Goal: Task Accomplishment & Management: Manage account settings

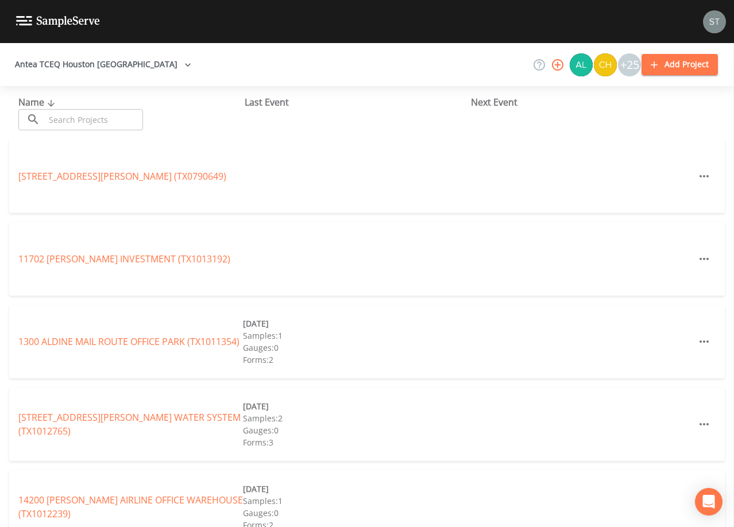
click at [118, 119] on input "text" at bounding box center [94, 119] width 98 height 21
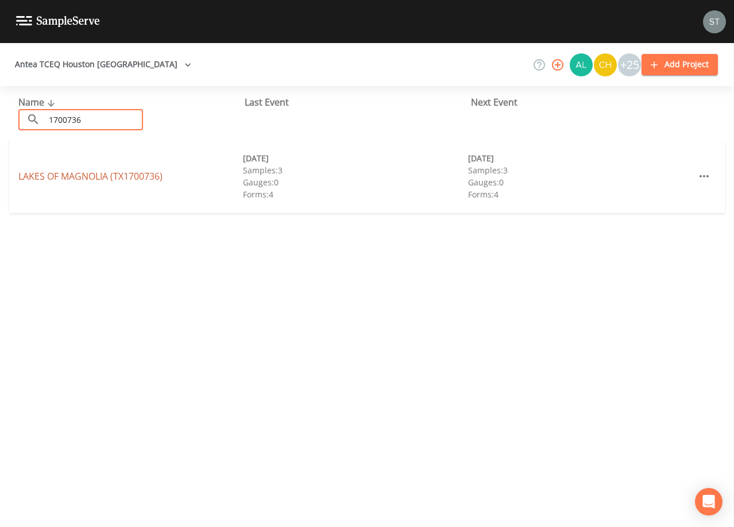
type input "1700736"
click at [105, 176] on link "LAKES OF [GEOGRAPHIC_DATA] (TX1700736)" at bounding box center [90, 176] width 144 height 13
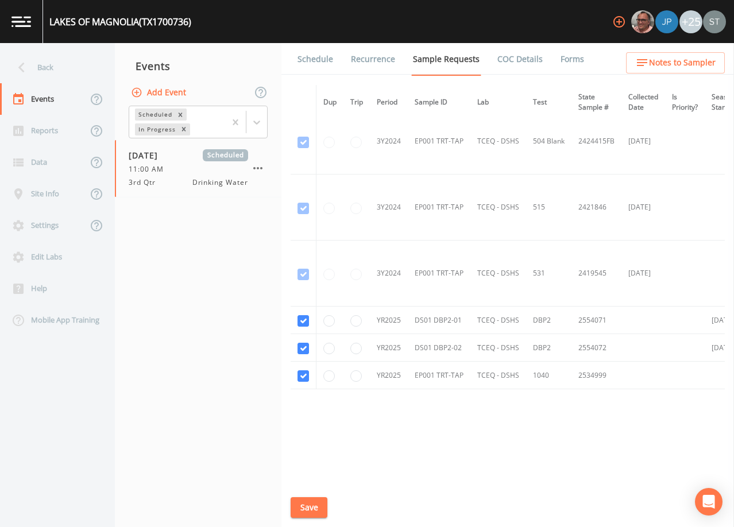
scroll to position [278, 0]
click at [308, 59] on link "Schedule" at bounding box center [315, 59] width 39 height 32
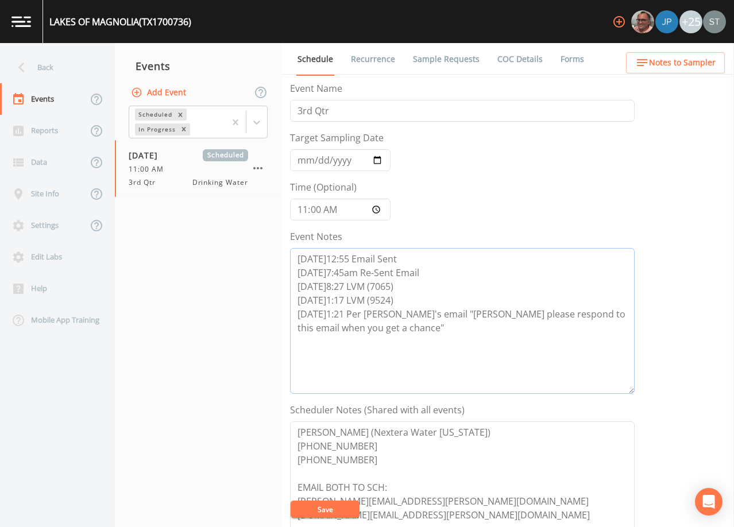
drag, startPoint x: 421, startPoint y: 331, endPoint x: 425, endPoint y: 336, distance: 6.7
click at [421, 331] on textarea "[DATE]12:55 Email Sent [DATE]7:45am Re-Sent Email [DATE]8:27 LVM (7065) [DATE]1…" at bounding box center [462, 321] width 344 height 146
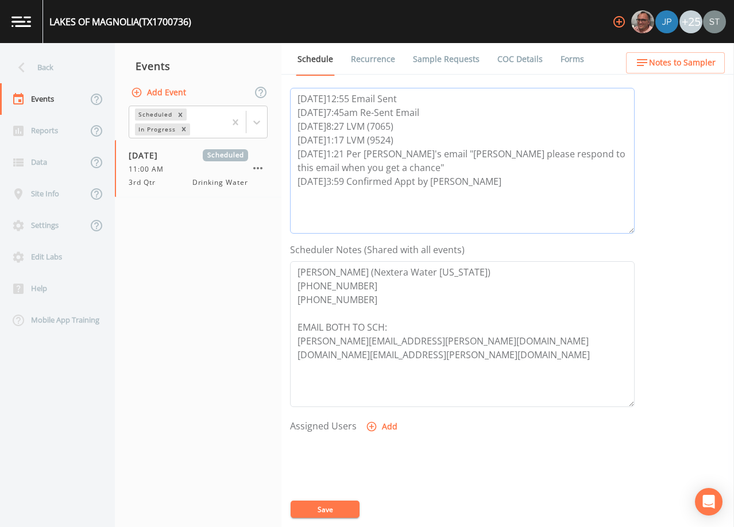
scroll to position [172, 0]
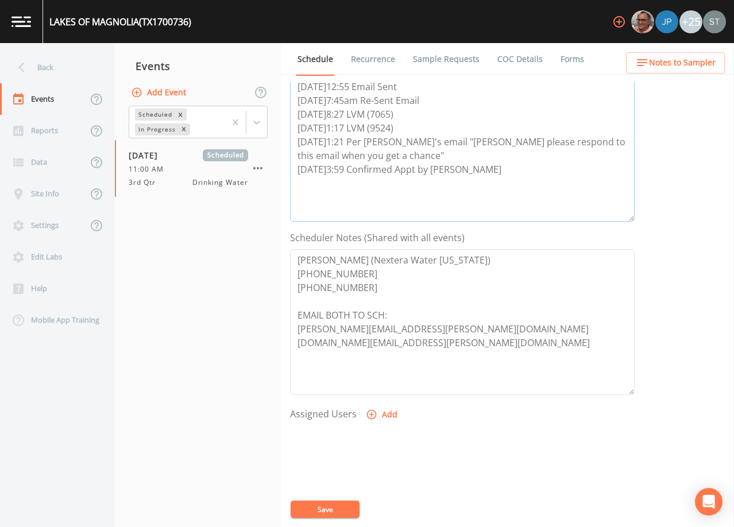
type textarea "[DATE]12:55 Email Sent [DATE]7:45am Re-Sent Email [DATE]8:27 LVM (7065) [DATE]1…"
click at [387, 415] on button "Add" at bounding box center [382, 414] width 38 height 21
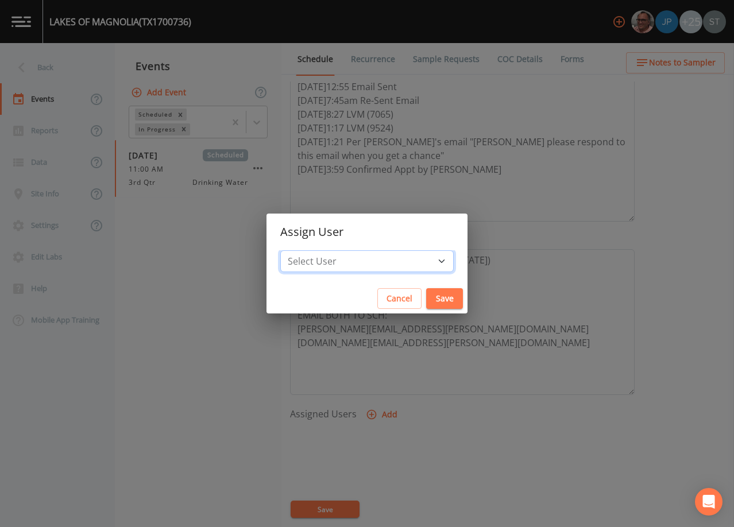
click at [375, 262] on select "Select User [PERSON_NAME] [PERSON_NAME] [PERSON_NAME] [PERSON_NAME] [PERSON_NAM…" at bounding box center [366, 261] width 173 height 22
select select "3585e269-5d1f-4d98-ab9d-4913da50343a"
click at [306, 250] on select "Select User [PERSON_NAME] [PERSON_NAME] [PERSON_NAME] [PERSON_NAME] [PERSON_NAM…" at bounding box center [366, 261] width 173 height 22
click at [426, 296] on button "Save" at bounding box center [444, 298] width 37 height 21
select select
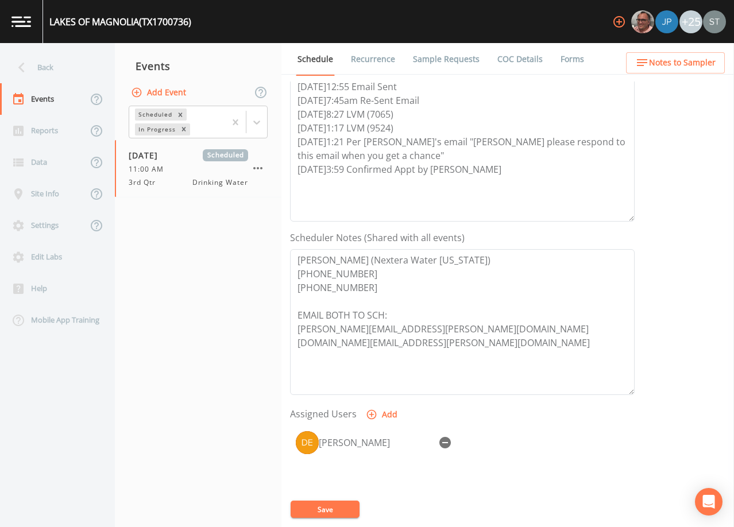
click at [324, 510] on button "Save" at bounding box center [325, 509] width 69 height 17
click at [692, 67] on span "Notes to Sampler" at bounding box center [682, 63] width 67 height 14
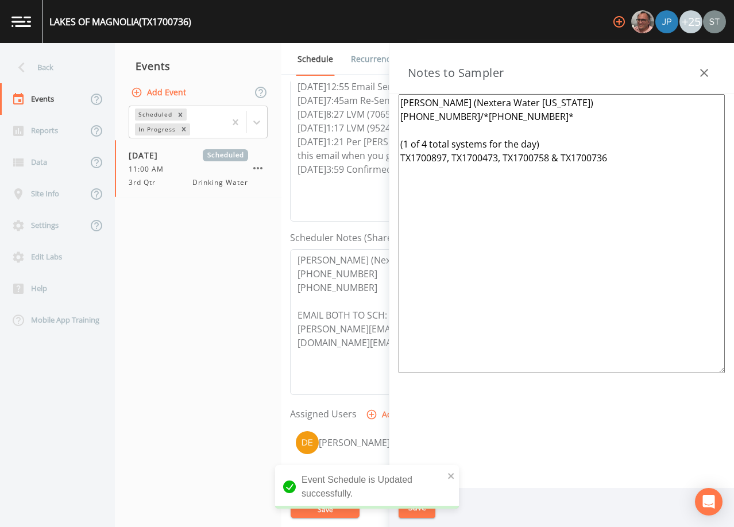
drag, startPoint x: 634, startPoint y: 158, endPoint x: 333, endPoint y: 138, distance: 301.5
click at [333, 138] on div "Back Events Reports Data Site Info Settings Edit Labs Help Mobile App Training …" at bounding box center [367, 285] width 734 height 484
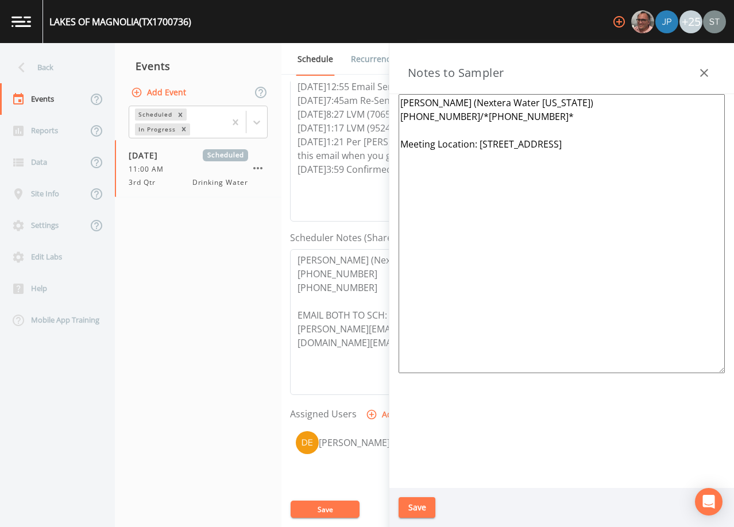
click at [469, 112] on textarea "[PERSON_NAME] (Nextera Water [US_STATE]) [PHONE_NUMBER]/*[PHONE_NUMBER]* Meetin…" at bounding box center [561, 233] width 326 height 279
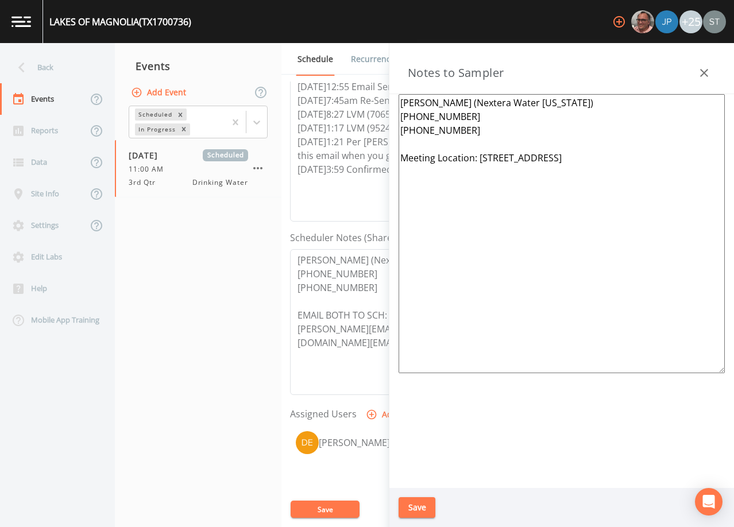
click at [646, 169] on textarea "[PERSON_NAME] (Nextera Water [US_STATE]) [PHONE_NUMBER] [PHONE_NUMBER] Meeting …" at bounding box center [561, 233] width 326 height 279
click at [663, 151] on textarea "[PERSON_NAME] (Nextera Water [US_STATE]) [PHONE_NUMBER] [PHONE_NUMBER] Meeting …" at bounding box center [561, 233] width 326 height 279
click at [657, 156] on textarea "[PERSON_NAME] (Nextera Water [US_STATE]) [PHONE_NUMBER] [PHONE_NUMBER] Meeting …" at bounding box center [561, 233] width 326 height 279
type textarea "[PERSON_NAME] (Nextera Water [US_STATE]) [PHONE_NUMBER] [PHONE_NUMBER] Meeting …"
click at [422, 504] on button "Save" at bounding box center [416, 507] width 37 height 21
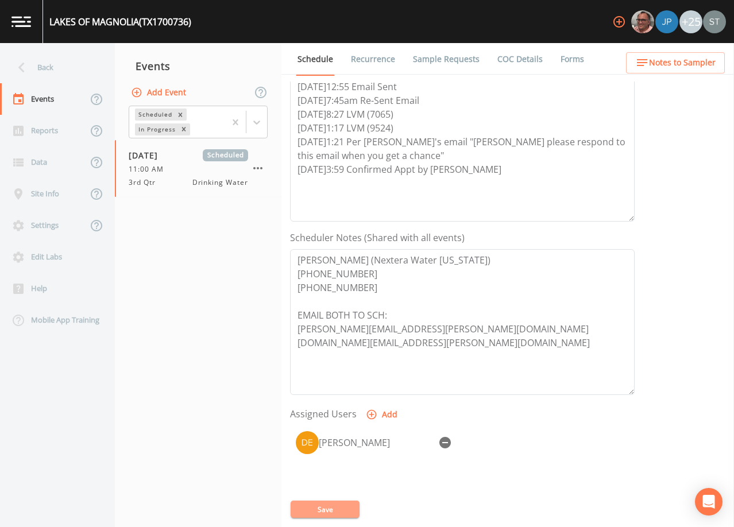
click at [335, 504] on button "Save" at bounding box center [325, 509] width 69 height 17
click at [705, 64] on span "Notes to Sampler" at bounding box center [682, 63] width 67 height 14
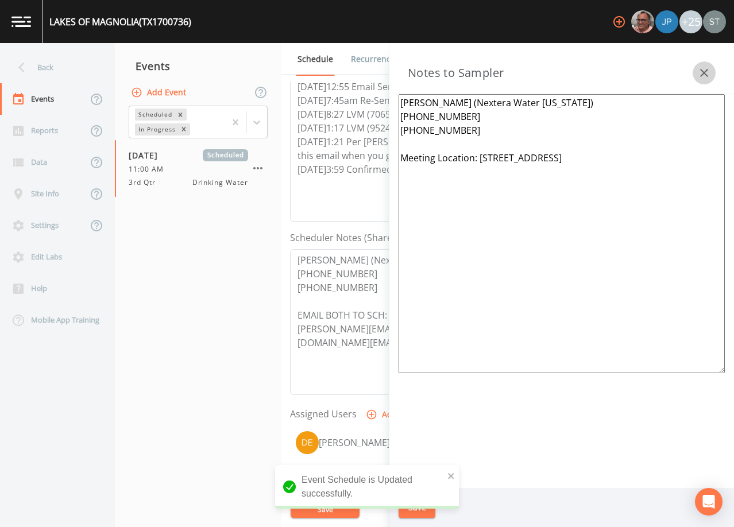
click at [704, 64] on button "button" at bounding box center [703, 72] width 23 height 23
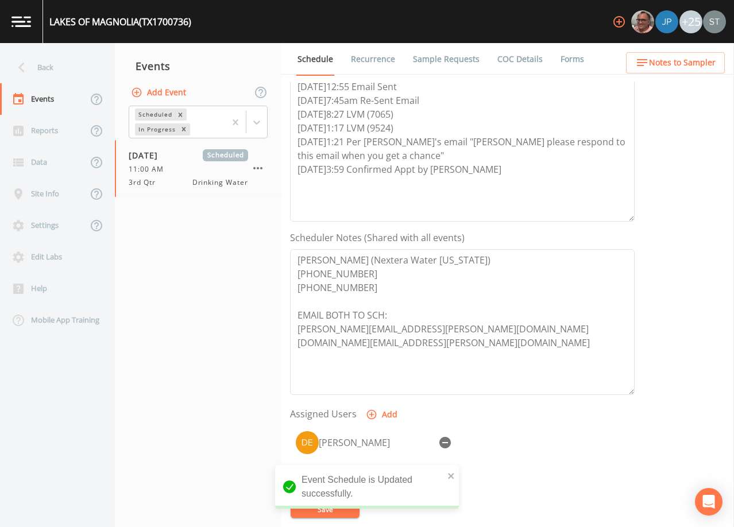
click at [450, 58] on link "Sample Requests" at bounding box center [446, 59] width 70 height 32
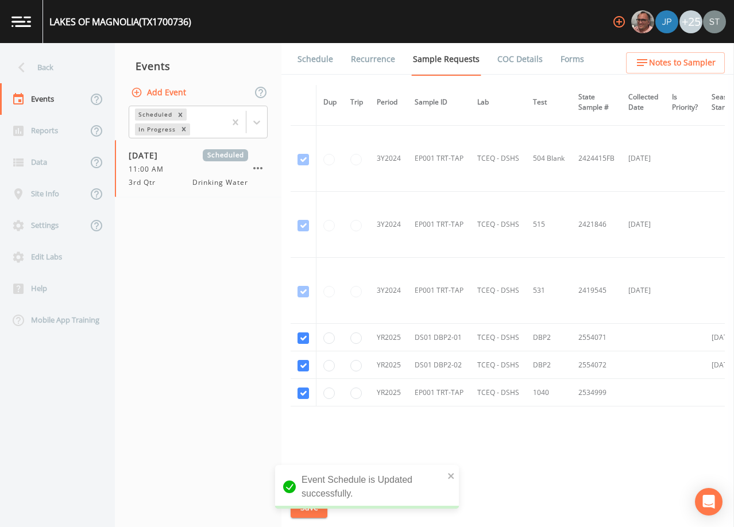
scroll to position [278, 0]
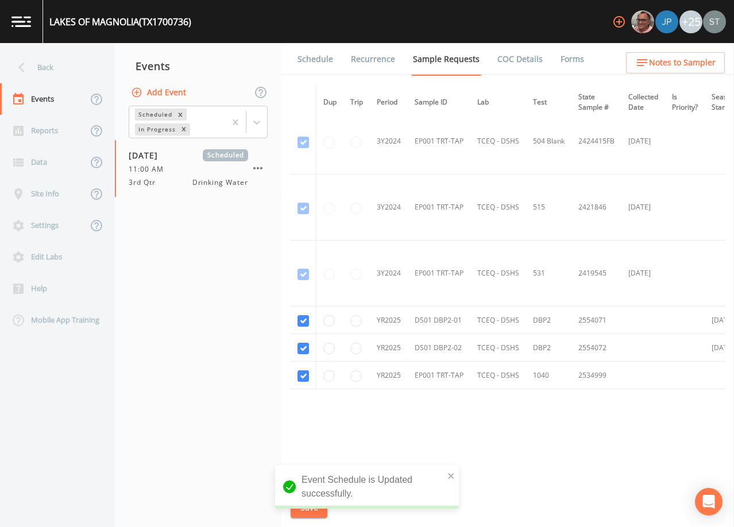
click at [322, 61] on link "Schedule" at bounding box center [315, 59] width 39 height 32
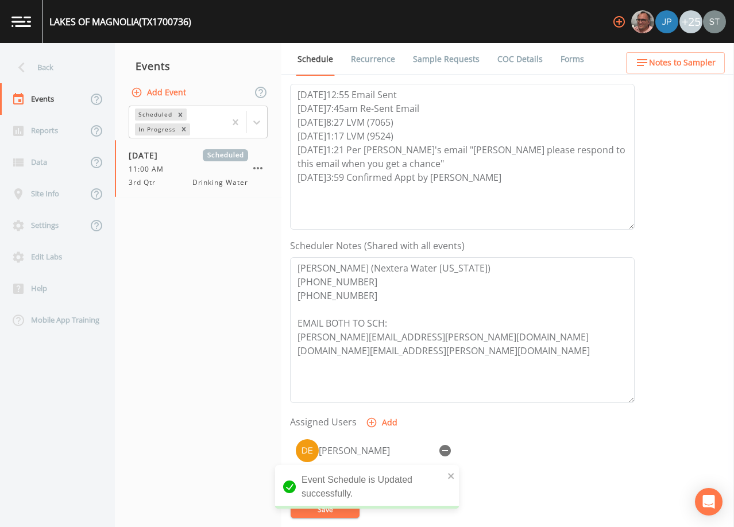
scroll to position [283, 0]
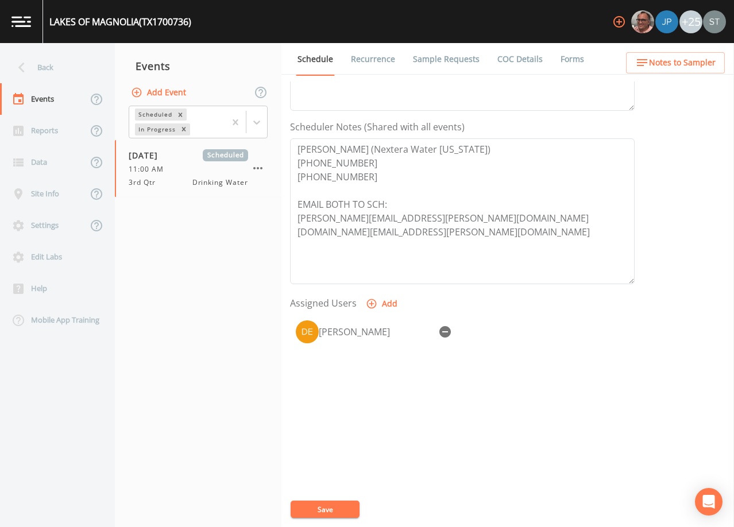
click at [370, 60] on link "Recurrence" at bounding box center [373, 59] width 48 height 32
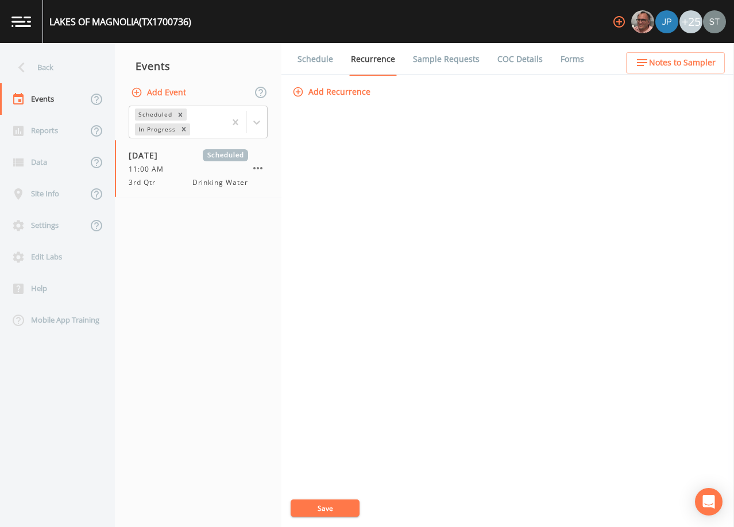
click at [318, 59] on link "Schedule" at bounding box center [315, 59] width 39 height 32
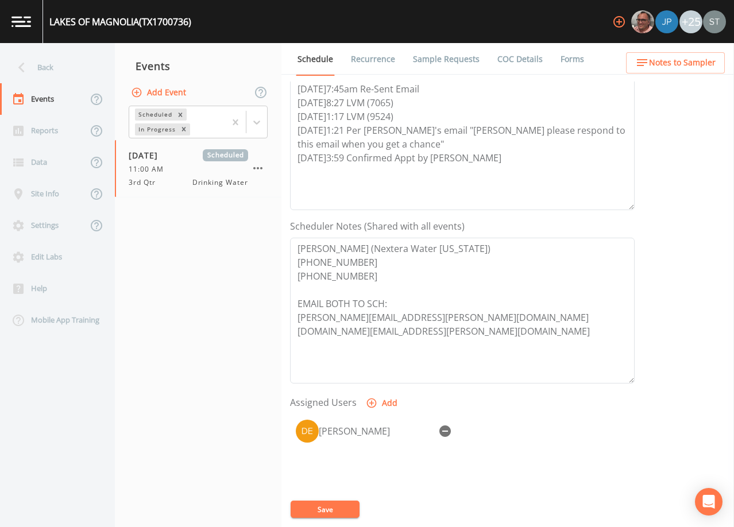
scroll to position [283, 0]
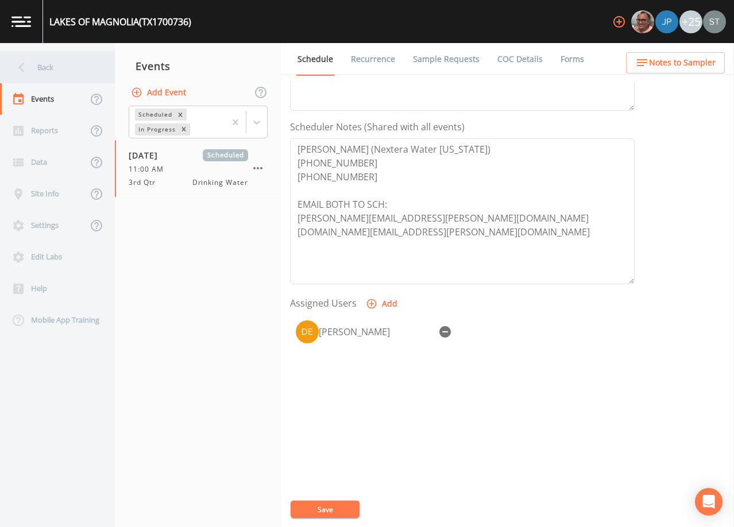
click at [53, 67] on div "Back" at bounding box center [51, 68] width 103 height 32
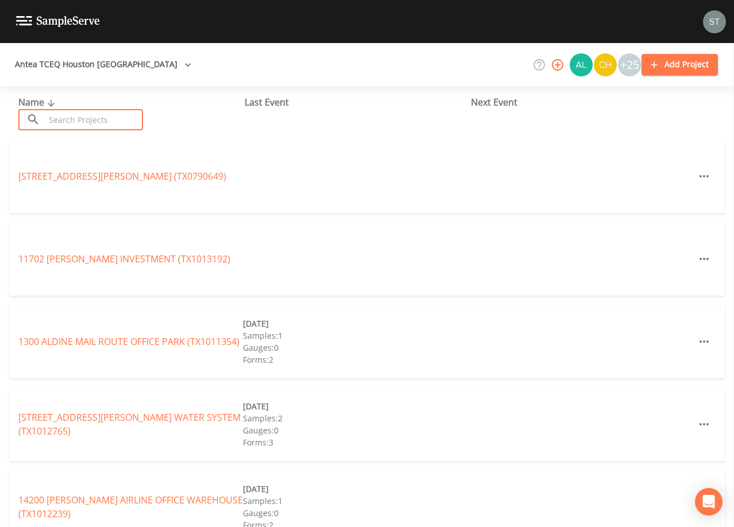
drag, startPoint x: 103, startPoint y: 114, endPoint x: 110, endPoint y: 107, distance: 10.2
click at [106, 110] on input "text" at bounding box center [94, 119] width 98 height 21
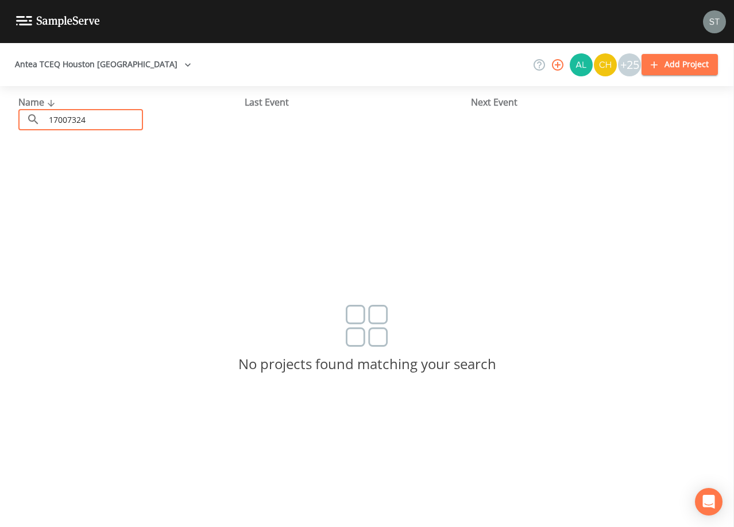
click at [72, 119] on input "17007324" at bounding box center [94, 119] width 98 height 21
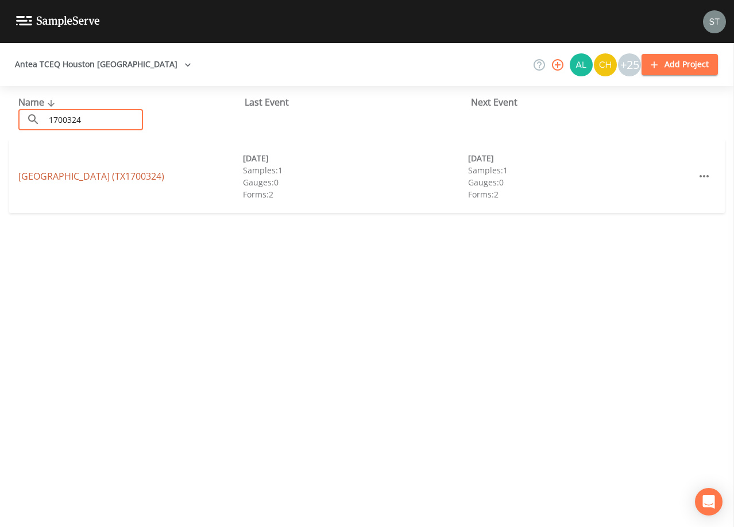
type input "1700324"
click at [106, 173] on link "[GEOGRAPHIC_DATA] (TX1700324)" at bounding box center [91, 176] width 146 height 13
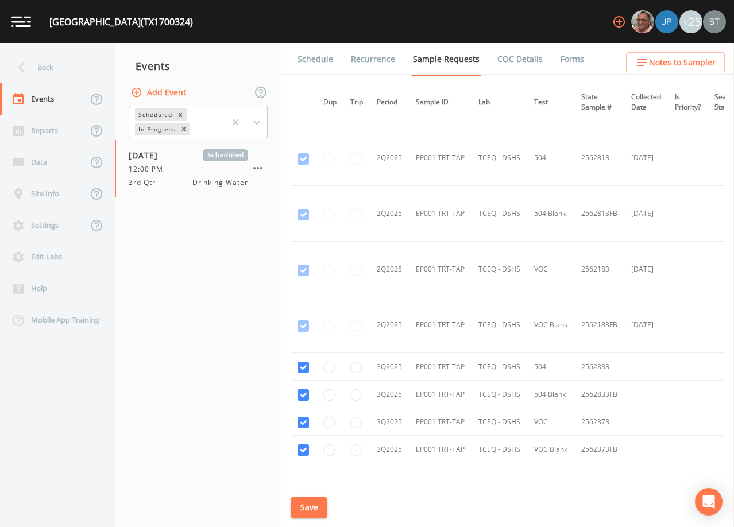
scroll to position [1336, 0]
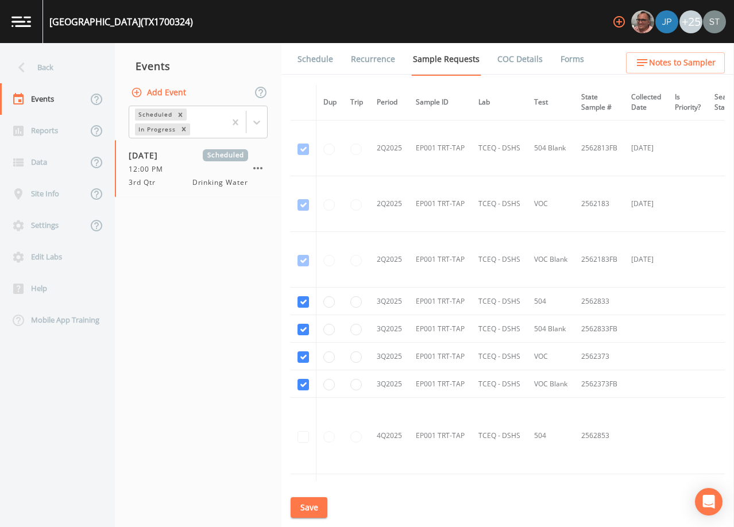
click at [327, 61] on link "Schedule" at bounding box center [315, 59] width 39 height 32
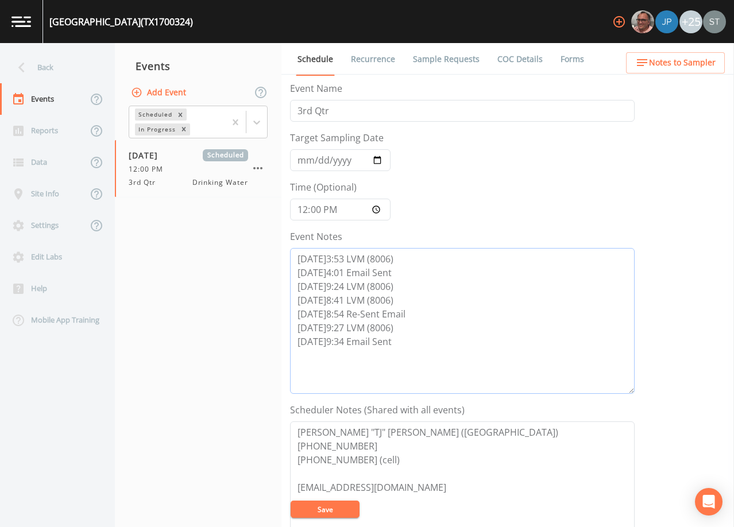
click at [416, 341] on textarea "[DATE]3:53 LVM (8006) [DATE]4:01 Email Sent [DATE]9:24 LVM (8006) [DATE]8:41 LV…" at bounding box center [462, 321] width 344 height 146
click at [405, 310] on textarea "[DATE]3:53 LVM (8006) [DATE]4:01 Email Sent [DATE]9:24 LVM (8006) [DATE]8:41 LV…" at bounding box center [462, 321] width 344 height 146
click at [361, 371] on textarea "[DATE]3:53 LVM (8006) [DATE]4:01 Email Sent [DATE]9:24 LVM (8006) [DATE]8:41 LV…" at bounding box center [462, 321] width 344 height 146
type textarea "[DATE]3:53 LVM (8006) [DATE]4:01 Email Sent [DATE]9:24 LVM (8006) [DATE]8:41 LV…"
click at [331, 505] on button "Save" at bounding box center [325, 509] width 69 height 17
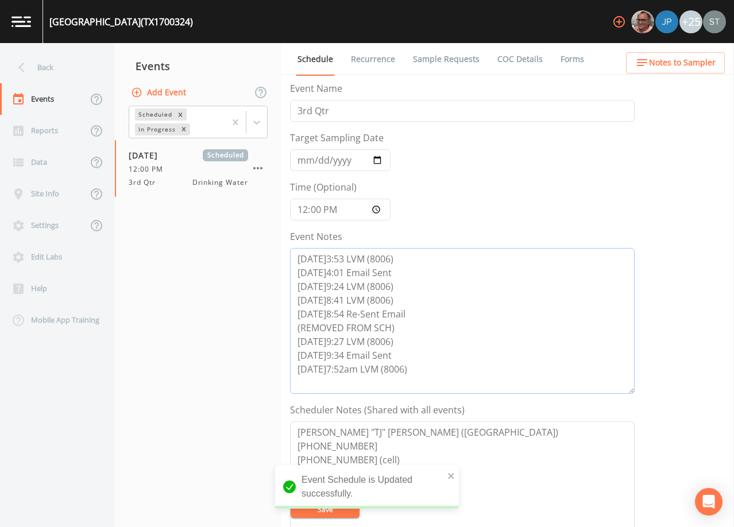
click at [520, 374] on textarea "[DATE]3:53 LVM (8006) [DATE]4:01 Email Sent [DATE]9:24 LVM (8006) [DATE]8:41 LV…" at bounding box center [462, 321] width 344 height 146
click at [314, 505] on button "Save" at bounding box center [325, 509] width 69 height 17
drag, startPoint x: 425, startPoint y: 371, endPoint x: 277, endPoint y: 332, distance: 152.8
click at [277, 332] on div "Back Events Reports Data Site Info Settings Edit Labs Help Mobile App Training …" at bounding box center [367, 285] width 734 height 484
click at [435, 334] on textarea "[DATE]3:53 LVM (8006) [DATE]4:01 Email Sent [DATE]9:24 LVM (8006) [DATE]8:41 LV…" at bounding box center [462, 321] width 344 height 146
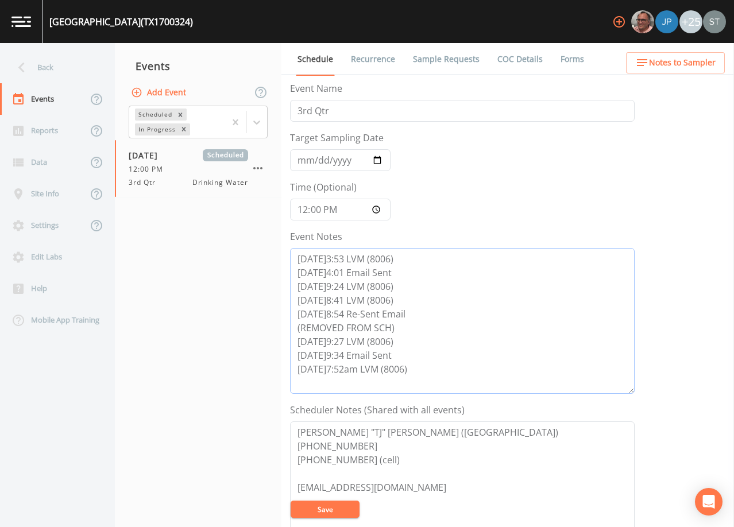
drag, startPoint x: 423, startPoint y: 370, endPoint x: 256, endPoint y: 245, distance: 207.9
click at [256, 245] on div "Back Events Reports Data Site Info Settings Edit Labs Help Mobile App Training …" at bounding box center [367, 285] width 734 height 484
click at [474, 319] on textarea "[DATE]3:53 LVM (8006) [DATE]4:01 Email Sent [DATE]9:24 LVM (8006) [DATE]8:41 LV…" at bounding box center [462, 321] width 344 height 146
click at [336, 508] on button "Save" at bounding box center [325, 509] width 69 height 17
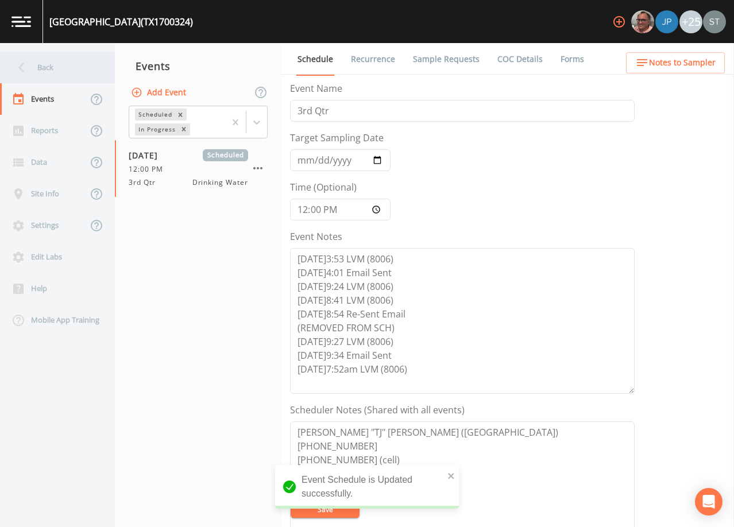
click at [45, 59] on div "Back" at bounding box center [51, 68] width 103 height 32
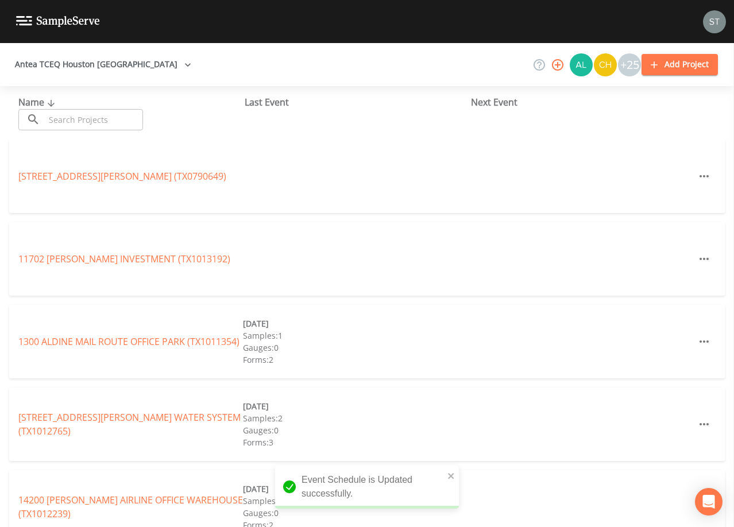
click at [95, 122] on input "text" at bounding box center [94, 119] width 98 height 21
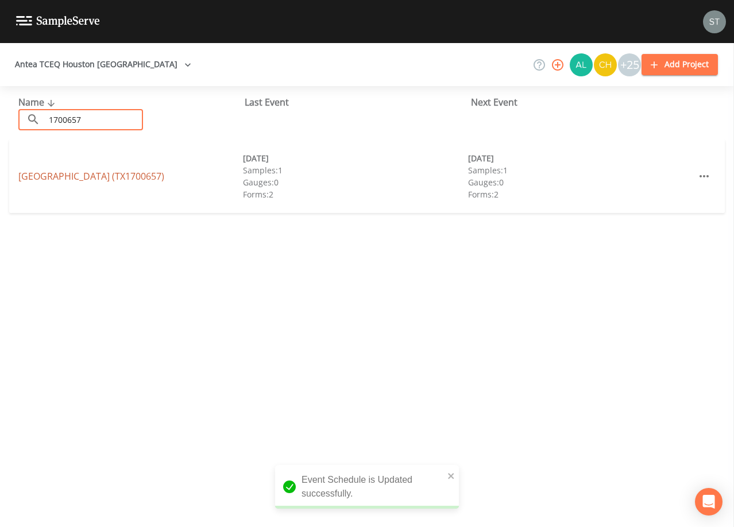
type input "1700657"
click at [141, 177] on link "[GEOGRAPHIC_DATA] (TX1700657)" at bounding box center [91, 176] width 146 height 13
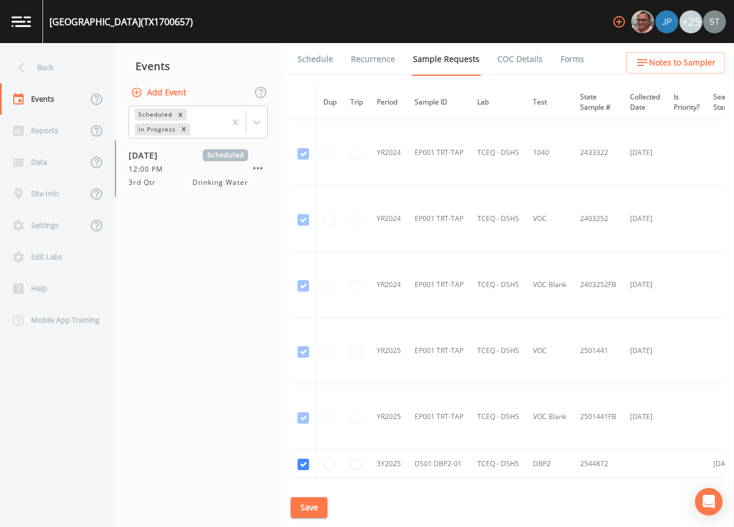
click at [316, 59] on link "Schedule" at bounding box center [315, 59] width 39 height 32
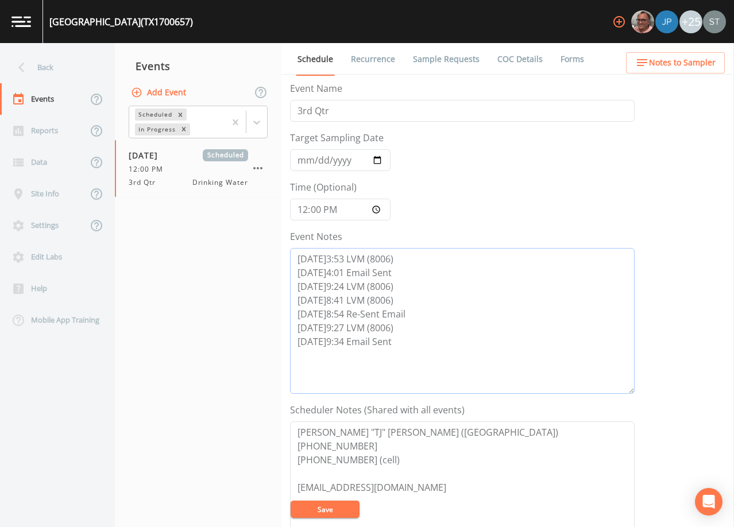
click at [425, 340] on textarea "[DATE]3:53 LVM (8006) [DATE]4:01 Email Sent [DATE]9:24 LVM (8006) [DATE]8:41 LV…" at bounding box center [462, 321] width 344 height 146
click at [411, 316] on textarea "[DATE]3:53 LVM (8006) [DATE]4:01 Email Sent [DATE]9:24 LVM (8006) [DATE]8:41 LV…" at bounding box center [462, 321] width 344 height 146
paste textarea "(REMOVED FROM SCH)"
click at [424, 350] on textarea "[DATE]3:53 LVM (8006) [DATE]4:01 Email Sent [DATE]9:24 LVM (8006) [DATE]8:41 LV…" at bounding box center [462, 321] width 344 height 146
click at [401, 376] on textarea "[DATE]3:53 LVM (8006) [DATE]4:01 Email Sent [DATE]9:24 LVM (8006) [DATE]8:41 LV…" at bounding box center [462, 321] width 344 height 146
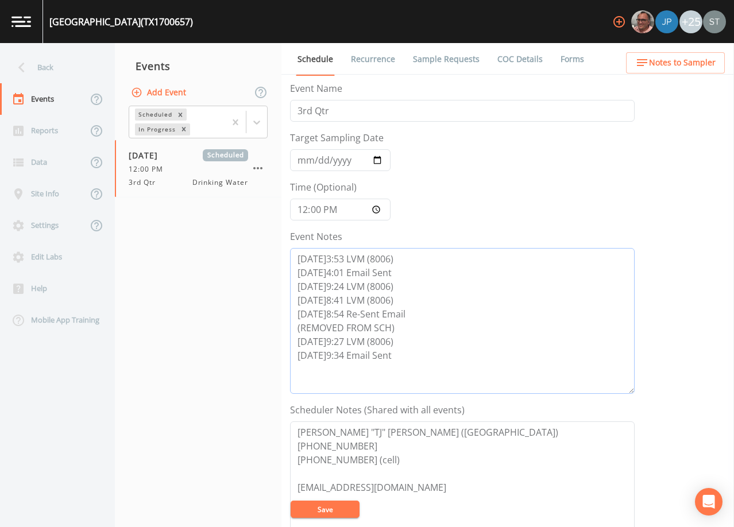
paste textarea "[DATE]7:52am LVM (8006)"
type textarea "[DATE]3:53 LVM (8006) [DATE]4:01 Email Sent [DATE]9:24 LVM (8006) [DATE]8:41 LV…"
click at [344, 507] on button "Save" at bounding box center [325, 509] width 69 height 17
click at [365, 59] on link "Recurrence" at bounding box center [373, 59] width 48 height 32
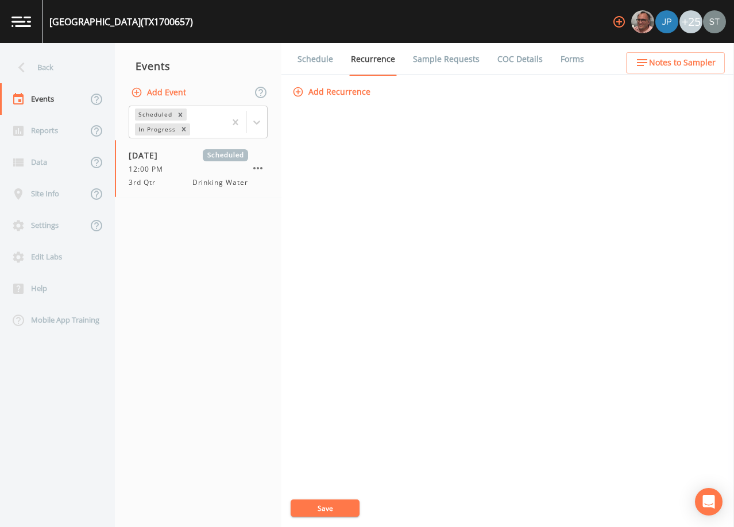
click at [316, 57] on link "Schedule" at bounding box center [315, 59] width 39 height 32
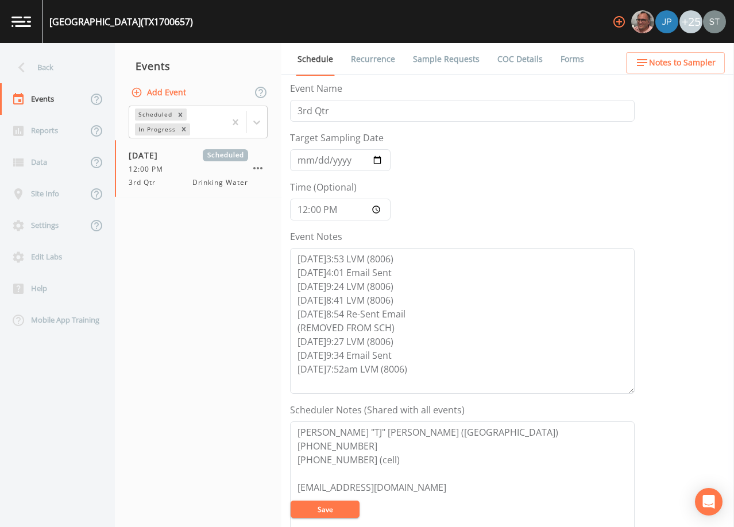
click at [331, 513] on button "Save" at bounding box center [325, 509] width 69 height 17
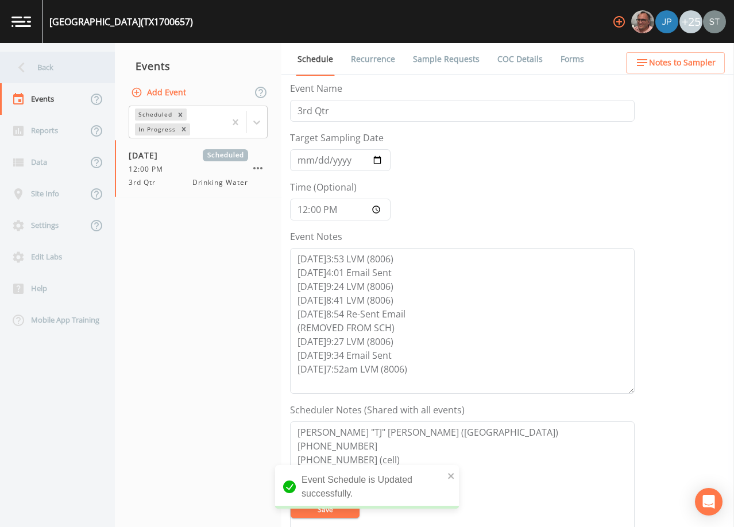
click at [49, 65] on div "Back" at bounding box center [51, 68] width 103 height 32
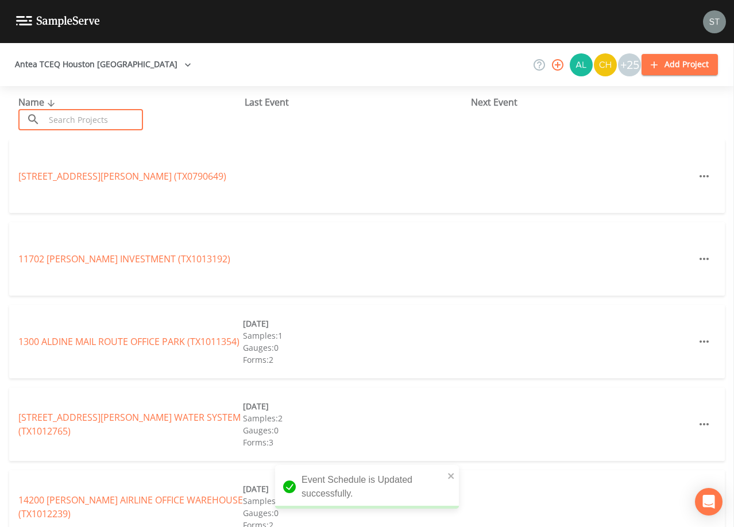
click at [123, 111] on input "text" at bounding box center [94, 119] width 98 height 21
